Goal: Register for event/course

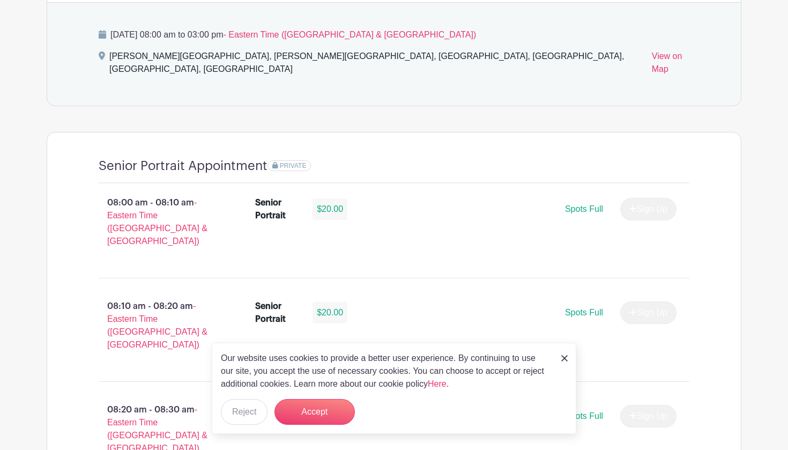
scroll to position [621, 0]
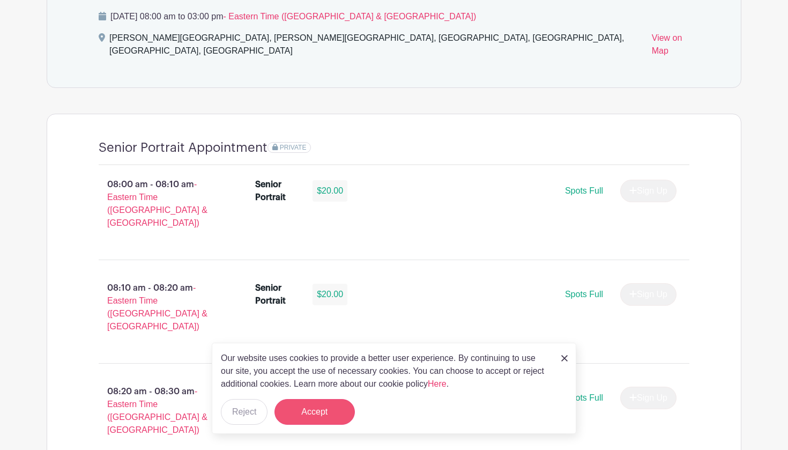
click at [305, 349] on button "Accept" at bounding box center [314, 412] width 80 height 26
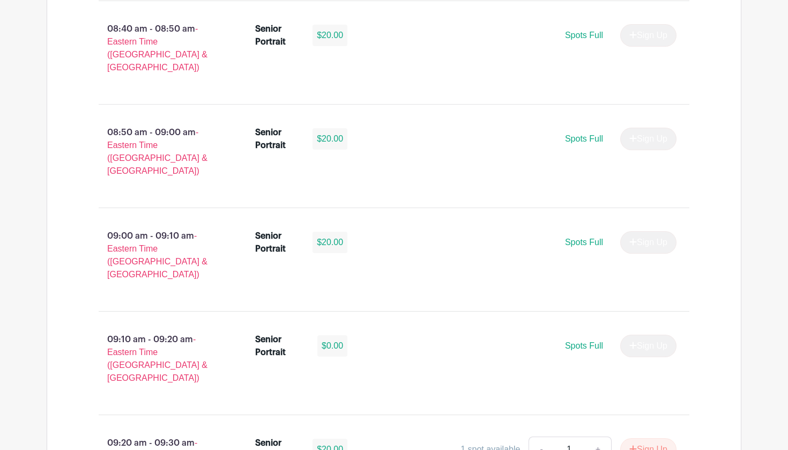
scroll to position [1306, 0]
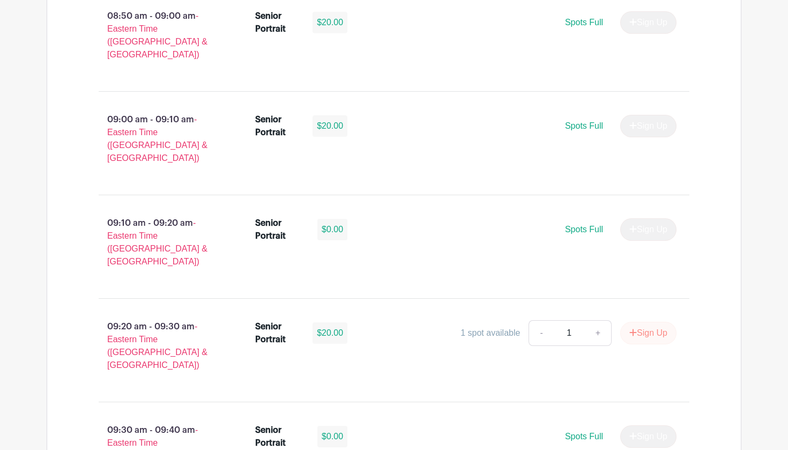
click at [633, 321] on button "Sign Up" at bounding box center [648, 332] width 56 height 23
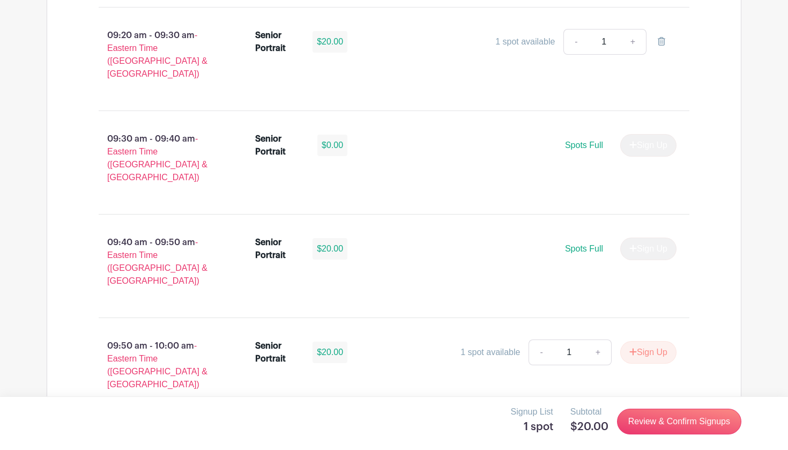
scroll to position [1582, 0]
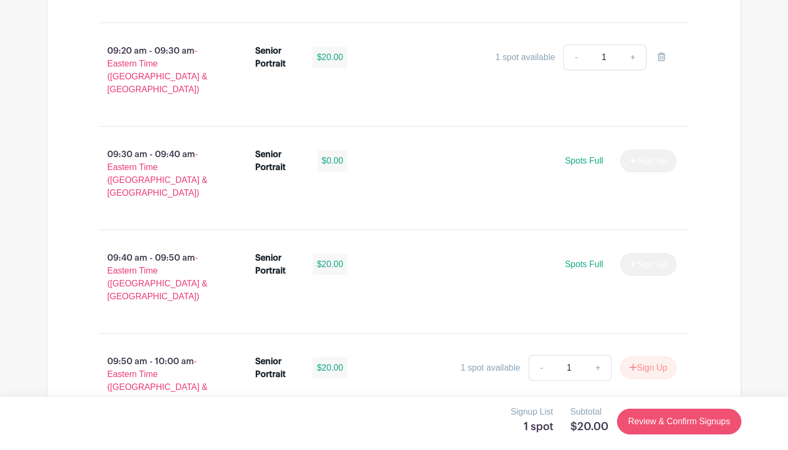
click at [644, 349] on link "Review & Confirm Signups" at bounding box center [679, 421] width 124 height 26
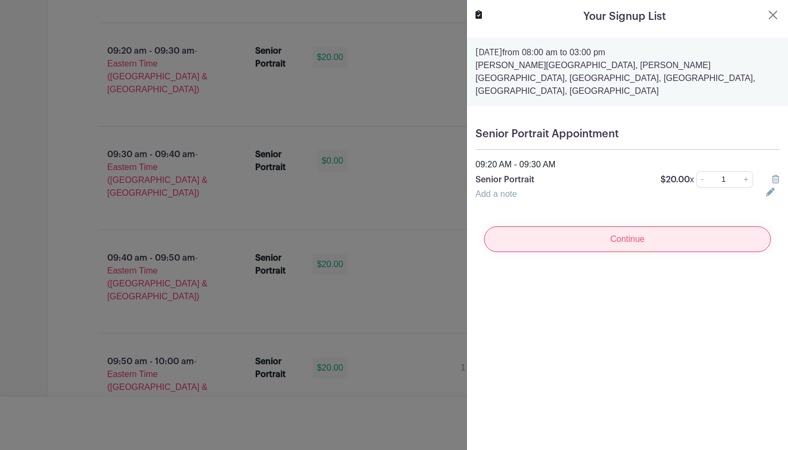
click at [616, 226] on input "Continue" at bounding box center [627, 239] width 287 height 26
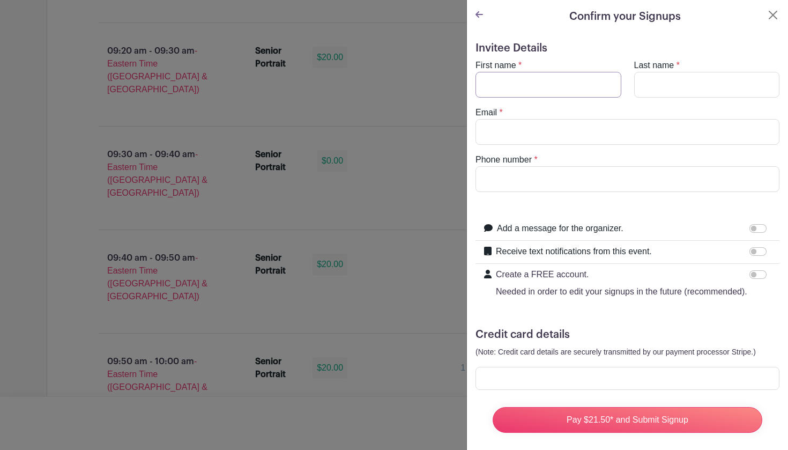
click at [549, 91] on input "First name" at bounding box center [548, 85] width 146 height 26
type input "Aylin"
click at [653, 83] on input "Last name" at bounding box center [707, 85] width 146 height 26
type input "[PERSON_NAME]"
click at [630, 125] on input "Email" at bounding box center [627, 132] width 304 height 26
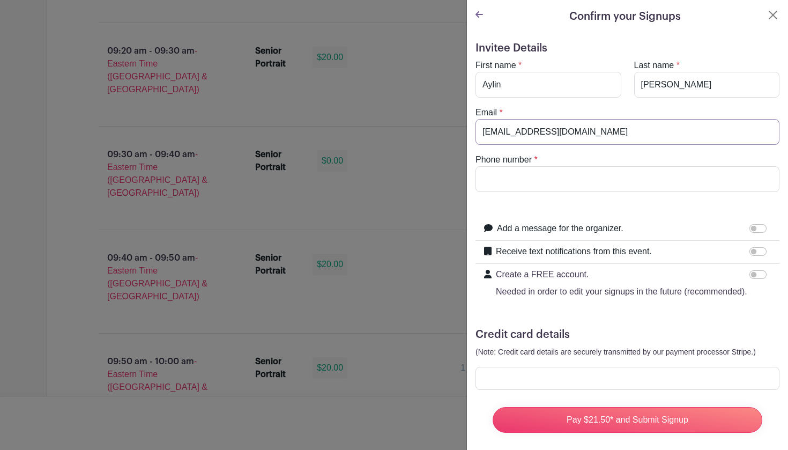
type input "[EMAIL_ADDRESS][DOMAIN_NAME]"
click at [602, 181] on input "Phone number" at bounding box center [627, 179] width 304 height 26
type input "*"
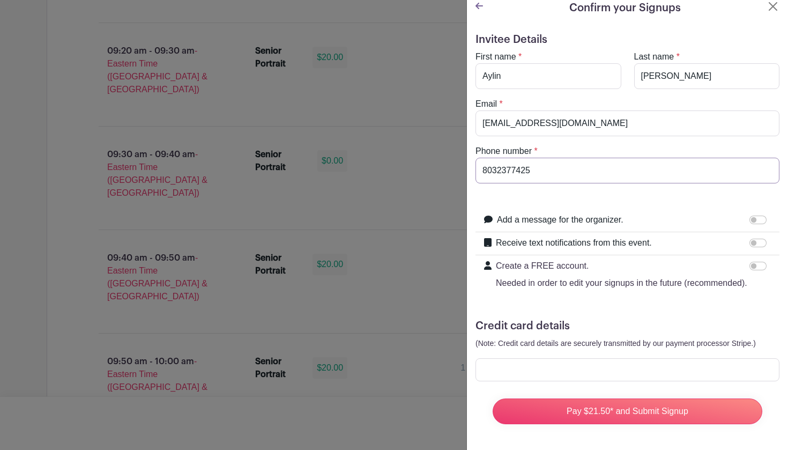
scroll to position [9, 0]
type input "8032377425"
click at [754, 247] on div at bounding box center [759, 242] width 21 height 13
click at [754, 244] on input "Receive text notifications from this event." at bounding box center [757, 242] width 17 height 9
checkbox input "true"
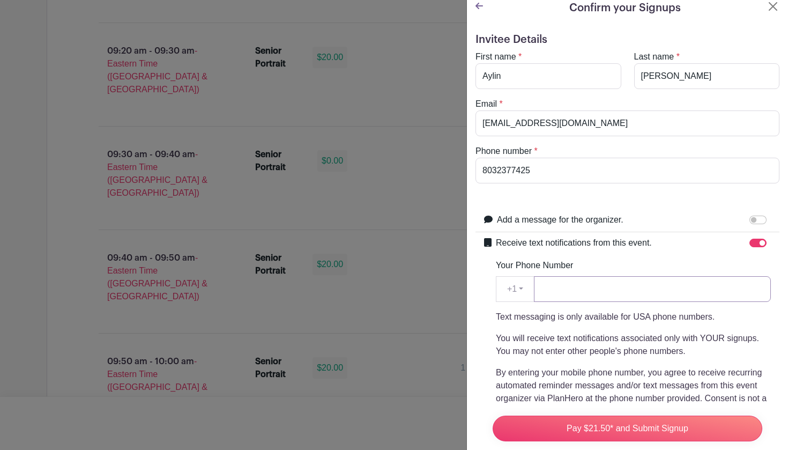
click at [668, 299] on input "Your Phone Number" at bounding box center [652, 289] width 237 height 26
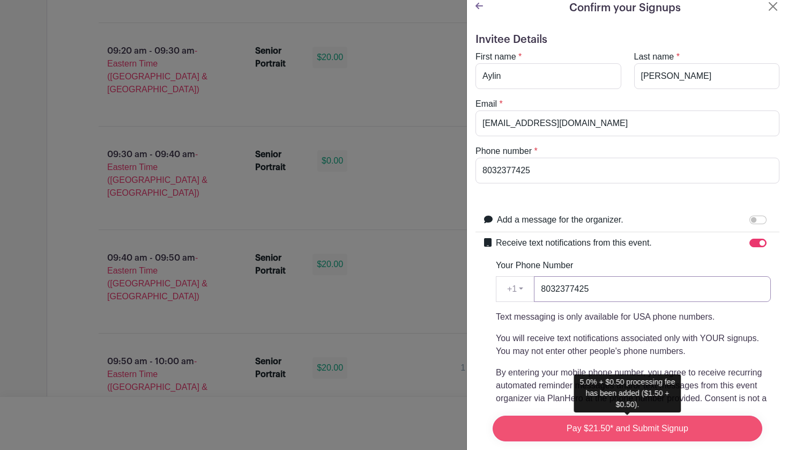
type input "8032377425"
click at [662, 349] on input "Pay $21.50* and Submit Signup" at bounding box center [627, 428] width 270 height 26
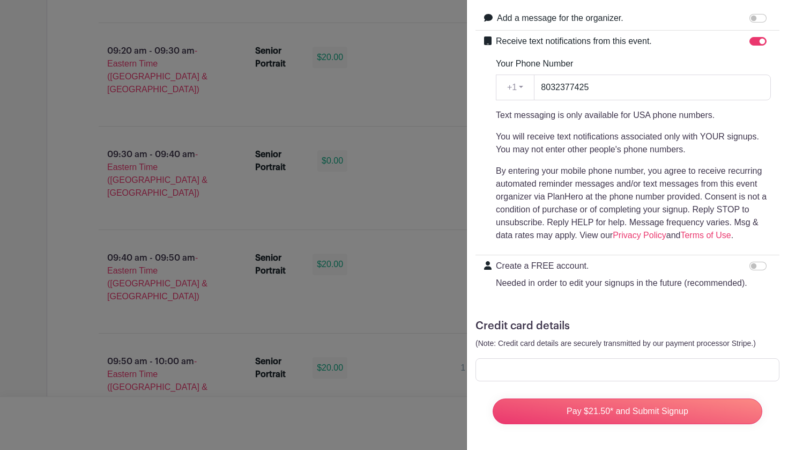
scroll to position [210, 0]
click at [587, 272] on p "Create a FREE account." at bounding box center [621, 265] width 251 height 13
click at [749, 270] on input "Create a FREE account. Needed in order to edit your signups in the future (reco…" at bounding box center [757, 265] width 17 height 9
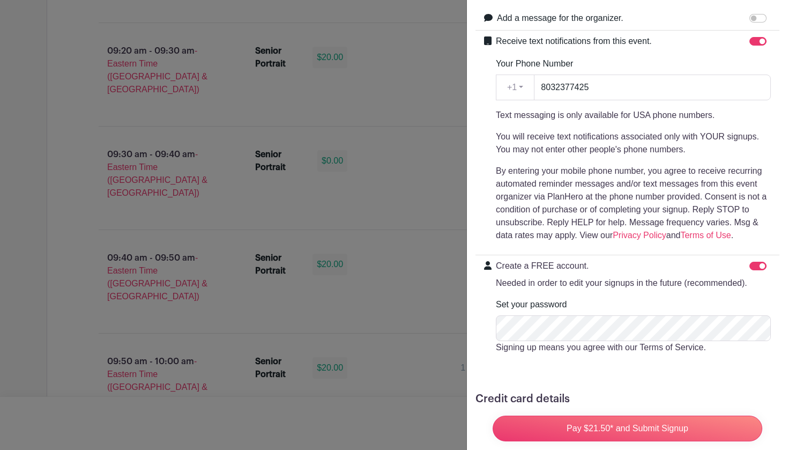
click at [758, 268] on input "Create a FREE account. Needed in order to edit your signups in the future (reco…" at bounding box center [757, 265] width 17 height 9
checkbox input "false"
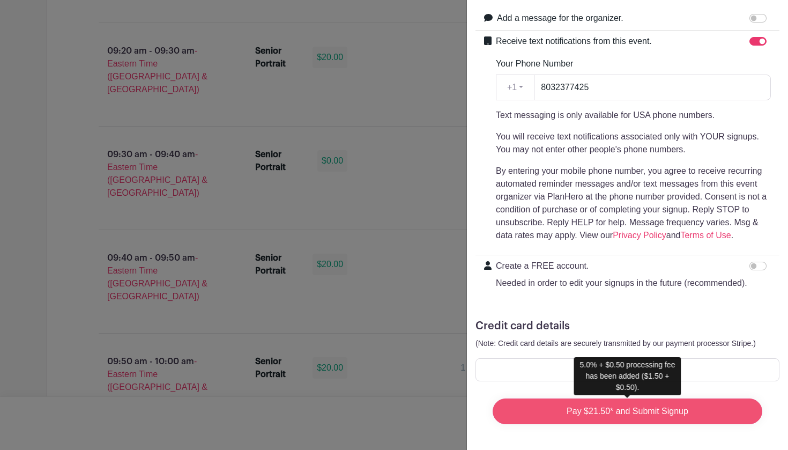
click at [682, 349] on input "Pay $21.50* and Submit Signup" at bounding box center [627, 411] width 270 height 26
click at [729, 349] on input "Pay $21.50* and Submit Signup" at bounding box center [627, 411] width 270 height 26
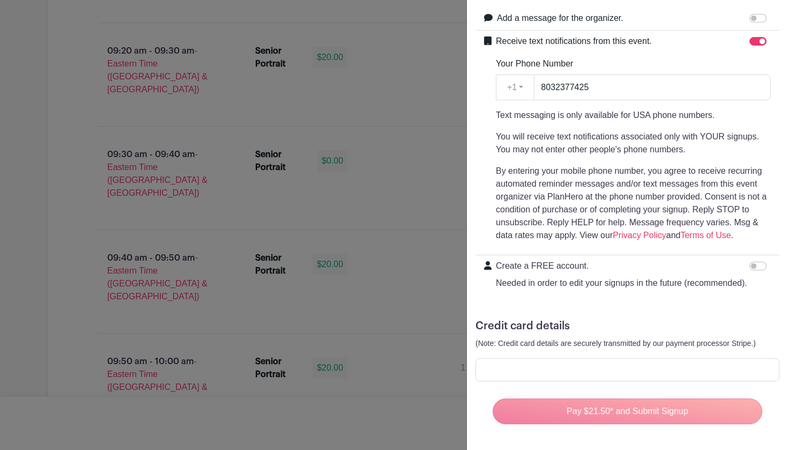
click at [684, 349] on div "Pay $21.50* and Submit Signup" at bounding box center [627, 411] width 287 height 43
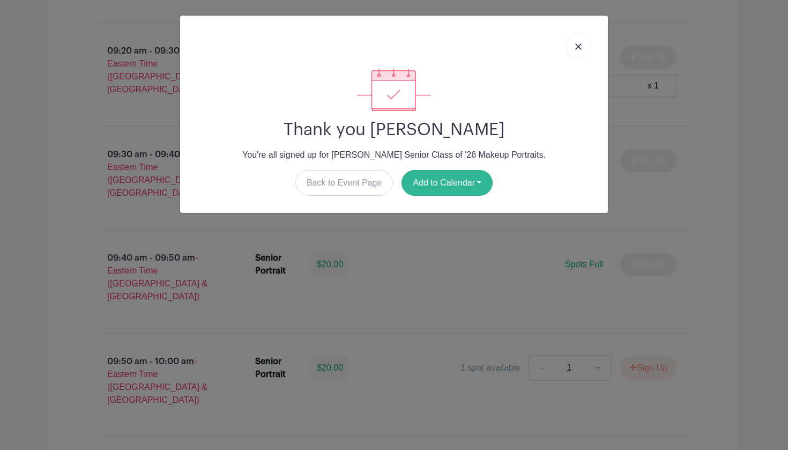
click at [448, 178] on button "Add to Calendar" at bounding box center [446, 183] width 91 height 26
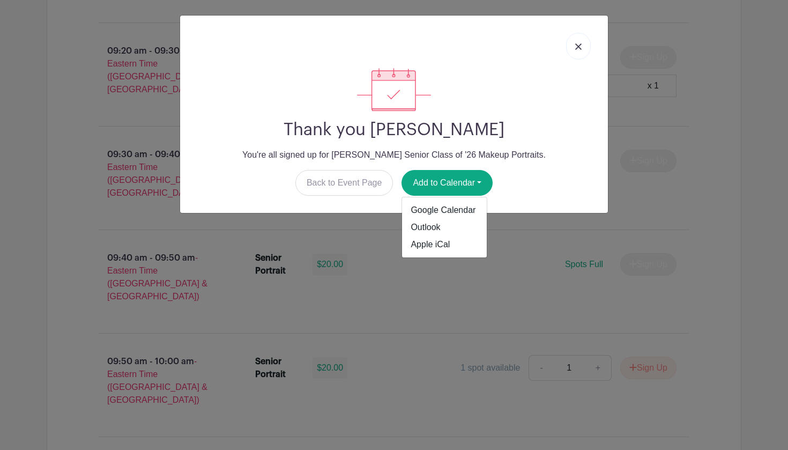
click at [581, 44] on link at bounding box center [578, 46] width 25 height 27
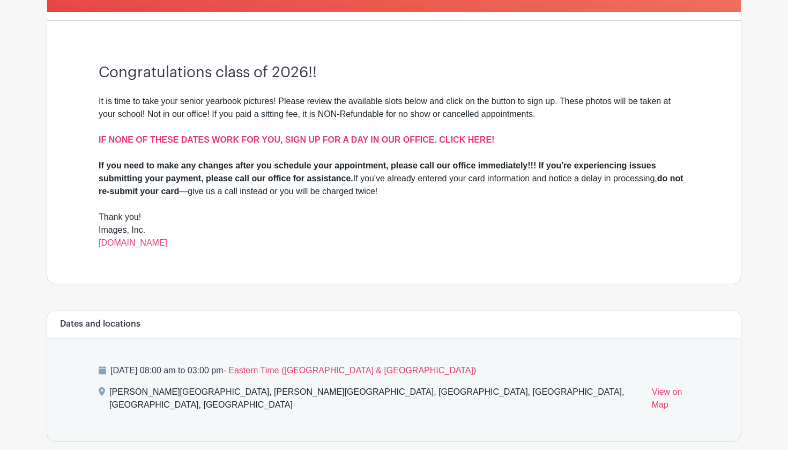
scroll to position [263, 0]
